Goal: Information Seeking & Learning: Find specific fact

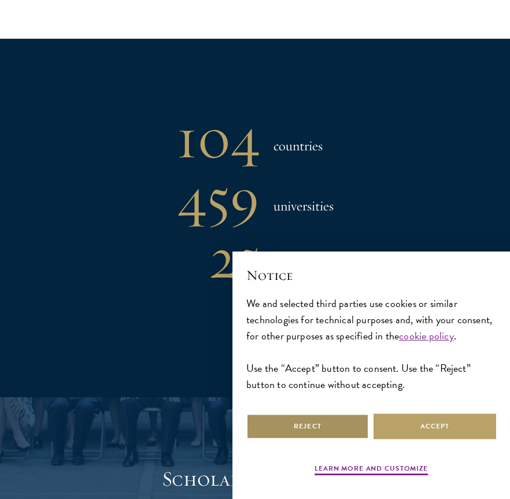
drag, startPoint x: 337, startPoint y: 429, endPoint x: 306, endPoint y: 388, distance: 51.2
click at [337, 429] on button "Reject" at bounding box center [308, 427] width 123 height 26
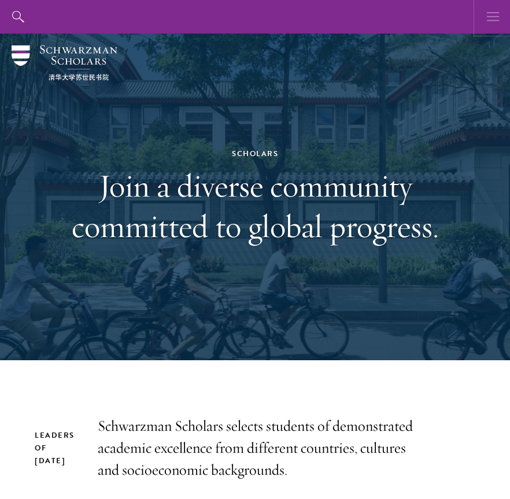
click at [492, 16] on use "button" at bounding box center [493, 16] width 12 height 9
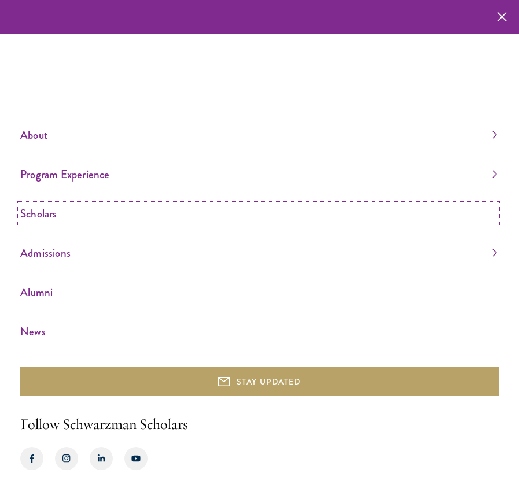
click at [47, 214] on link "Scholars" at bounding box center [258, 213] width 477 height 19
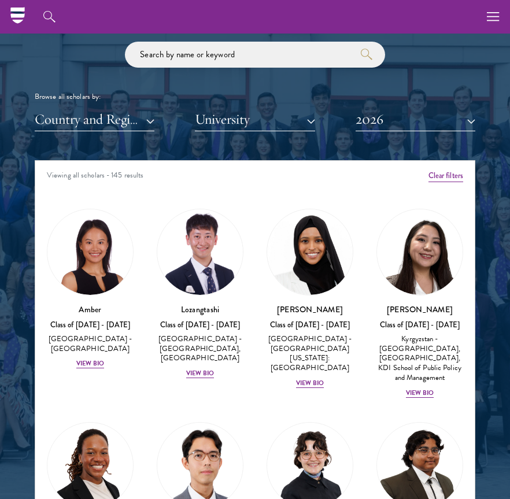
scroll to position [1179, 0]
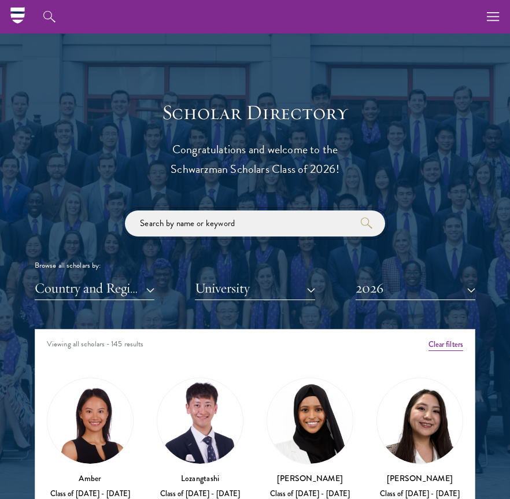
click at [205, 230] on input "search" at bounding box center [255, 224] width 260 height 26
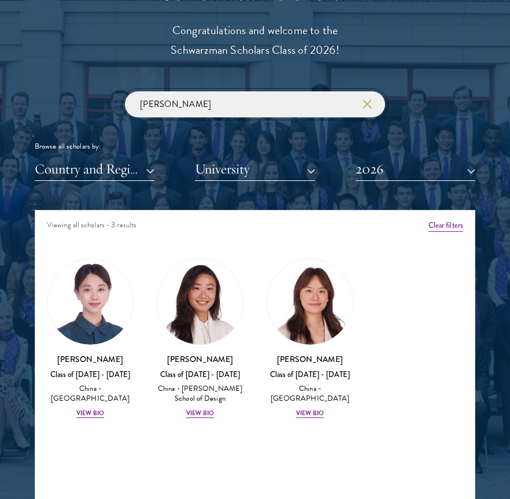
scroll to position [1300, 0]
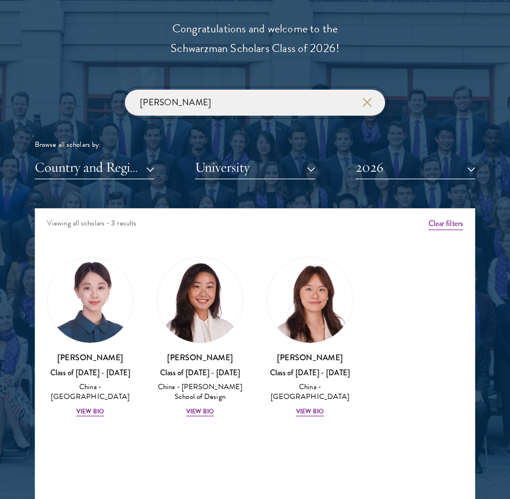
type input "chen"
click at [396, 170] on button "2026" at bounding box center [416, 168] width 120 height 24
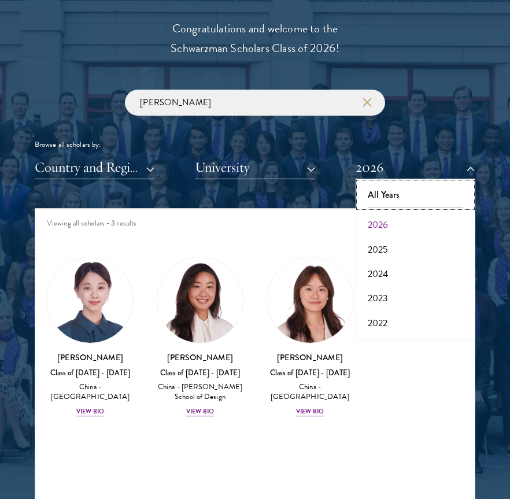
click at [399, 203] on button "All Years" at bounding box center [415, 195] width 113 height 24
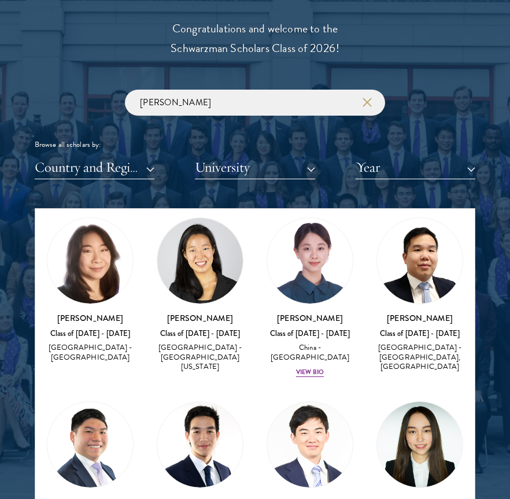
scroll to position [215, 0]
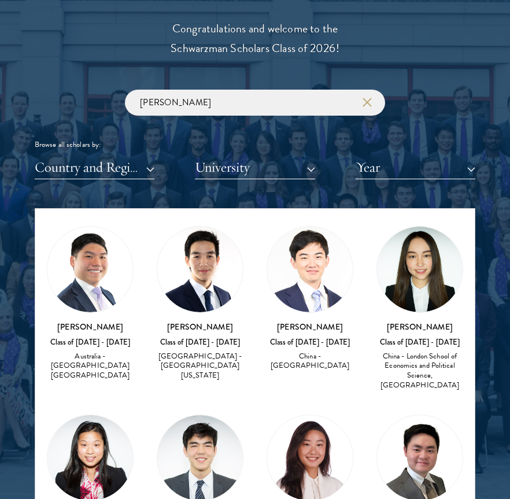
click at [417, 258] on img at bounding box center [420, 270] width 86 height 86
click at [405, 264] on img at bounding box center [420, 270] width 86 height 86
click at [409, 296] on img at bounding box center [420, 270] width 86 height 86
drag, startPoint x: 438, startPoint y: 319, endPoint x: 392, endPoint y: 318, distance: 46.3
click at [392, 321] on h3 "[PERSON_NAME]" at bounding box center [420, 327] width 87 height 12
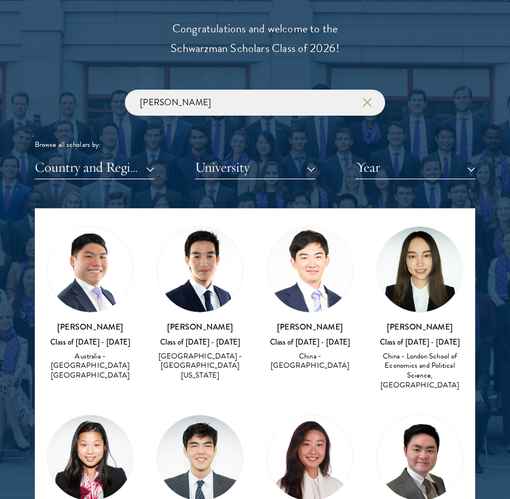
click at [424, 352] on div "China - London School of Economics and Political Science, [GEOGRAPHIC_DATA]" at bounding box center [420, 371] width 87 height 39
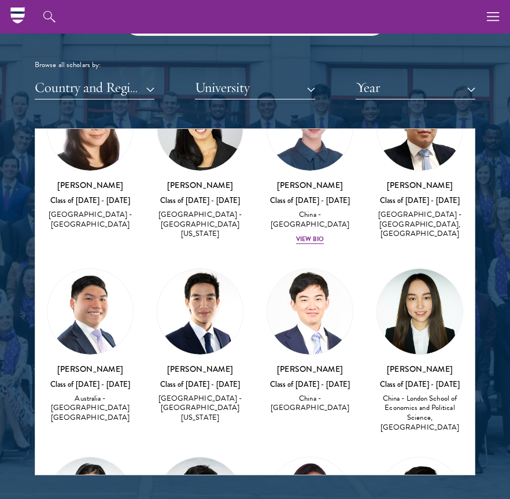
scroll to position [186, 0]
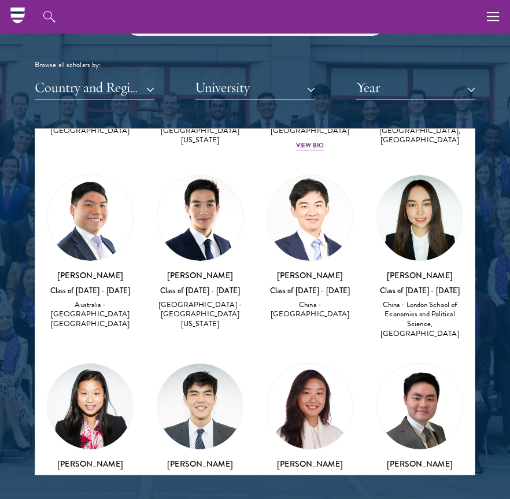
drag, startPoint x: 385, startPoint y: 264, endPoint x: 457, endPoint y: 316, distance: 88.2
click at [457, 316] on div "Junyan Chen Class of 2017 - 2018 China - London School of Economics and Politic…" at bounding box center [420, 257] width 110 height 188
click at [417, 234] on img at bounding box center [420, 218] width 86 height 86
click at [414, 258] on div "Junyan Chen Class of 2017 - 2018 China - London School of Economics and Politic…" at bounding box center [420, 257] width 87 height 165
click at [416, 270] on h3 "[PERSON_NAME]" at bounding box center [420, 276] width 87 height 12
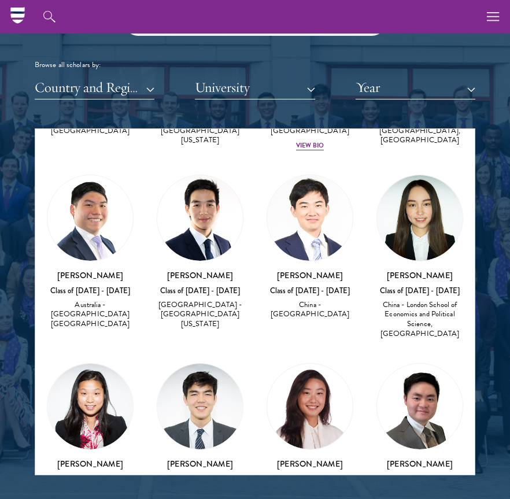
click at [416, 274] on div "Junyan Chen Class of 2017 - 2018 China - London School of Economics and Politic…" at bounding box center [420, 305] width 87 height 70
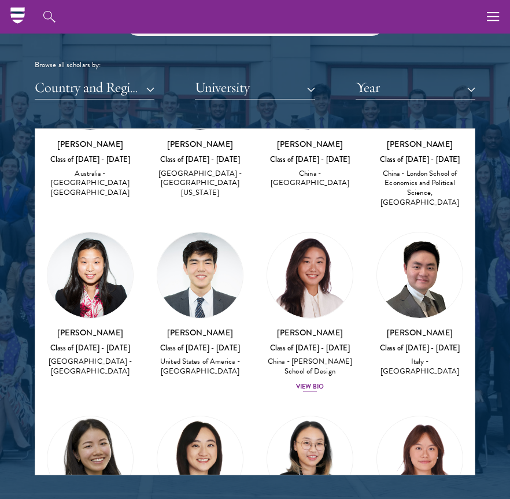
scroll to position [322, 0]
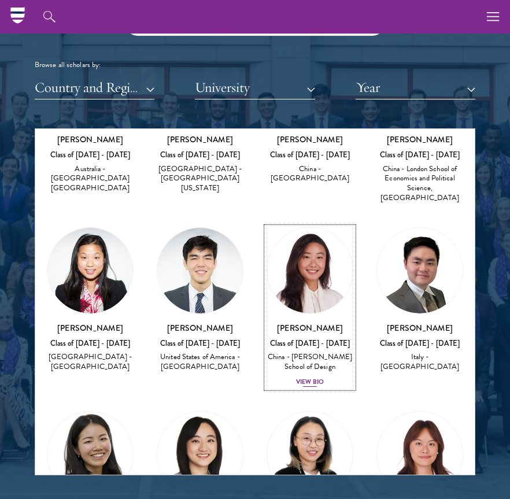
click at [333, 293] on link "Melinda Chen Class of 2025 - 2026 China - Parsons School of Design View Bio" at bounding box center [310, 307] width 87 height 161
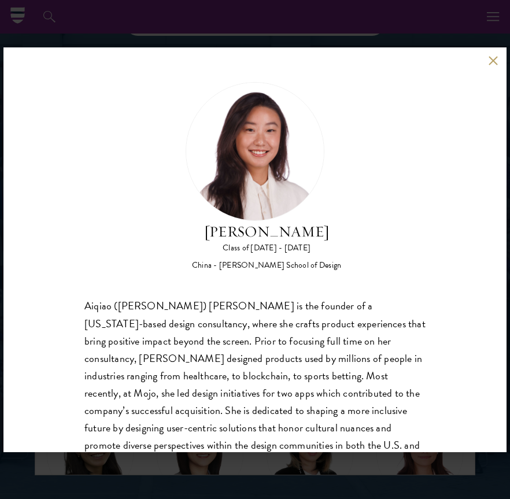
click at [493, 58] on button at bounding box center [493, 61] width 10 height 10
